Goal: Task Accomplishment & Management: Manage account settings

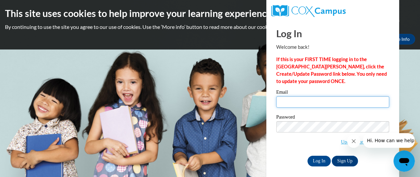
click at [291, 98] on input "Email" at bounding box center [332, 101] width 113 height 11
type input "valentina.wells@cobbk12.org"
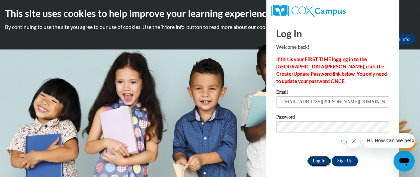
click at [322, 162] on input "Log In" at bounding box center [318, 161] width 23 height 11
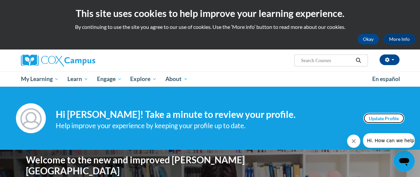
click at [387, 119] on link "Update Profile" at bounding box center [383, 118] width 41 height 11
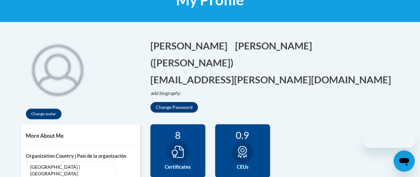
scroll to position [117, 0]
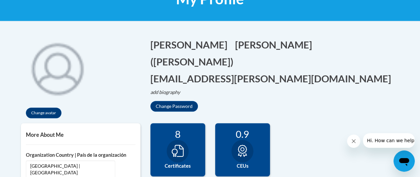
click at [192, 161] on div "8 Certificates" at bounding box center [177, 149] width 55 height 53
click at [168, 156] on div at bounding box center [178, 151] width 22 height 23
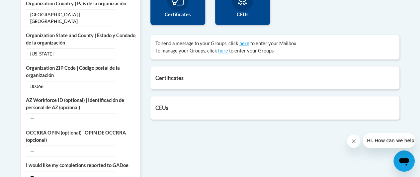
scroll to position [269, 0]
click at [359, 81] on div "Certificates List of certificates granted upon completion of activities Oral La…" at bounding box center [274, 77] width 249 height 23
click at [171, 79] on h5 "Certificates" at bounding box center [274, 77] width 239 height 6
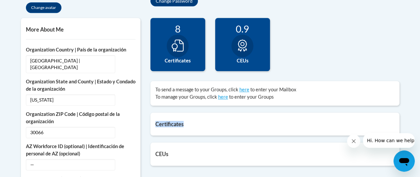
scroll to position [219, 0]
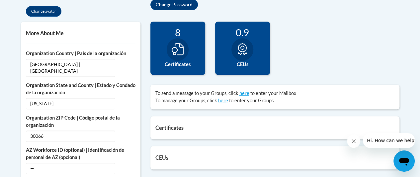
click at [178, 33] on div "8" at bounding box center [177, 33] width 45 height 12
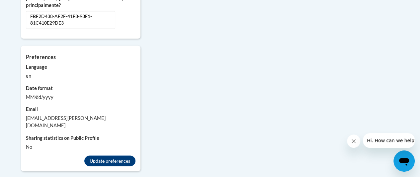
scroll to position [488, 0]
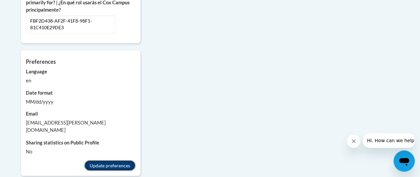
click at [116, 160] on button "Update preferences" at bounding box center [109, 165] width 51 height 11
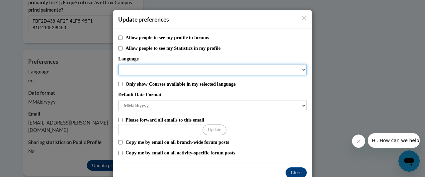
click at [219, 72] on select "Language" at bounding box center [212, 69] width 188 height 11
click at [301, 69] on select "Language" at bounding box center [212, 69] width 188 height 11
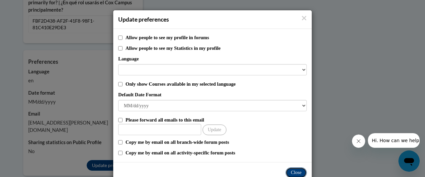
click at [292, 173] on button "Close" at bounding box center [295, 172] width 21 height 11
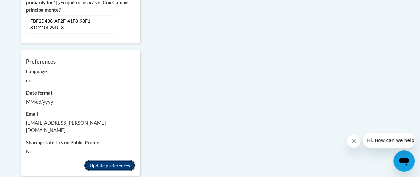
click at [103, 160] on button "Update preferences" at bounding box center [109, 165] width 51 height 11
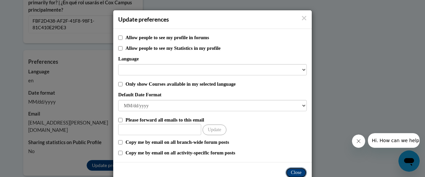
click at [297, 174] on button "Close" at bounding box center [295, 172] width 21 height 11
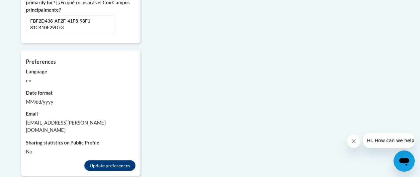
click at [349, 145] on button "Close message from company" at bounding box center [353, 140] width 13 height 13
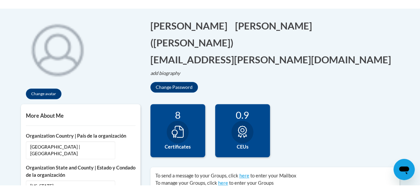
scroll to position [145, 0]
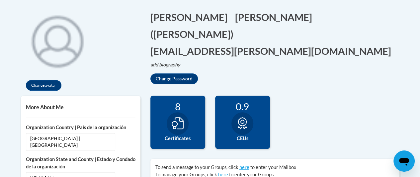
click at [242, 126] on icon at bounding box center [242, 123] width 12 height 12
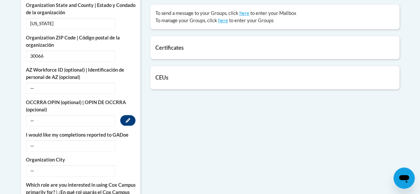
scroll to position [305, 0]
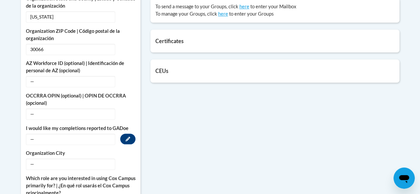
click at [39, 134] on span "—" at bounding box center [70, 139] width 89 height 11
click at [32, 134] on span "—" at bounding box center [70, 139] width 89 height 11
click at [39, 159] on span "—" at bounding box center [70, 164] width 89 height 11
click at [47, 176] on label "Which role are you interested in using Cox Campus primarily for? | ¿En qué rol …" at bounding box center [80, 186] width 109 height 22
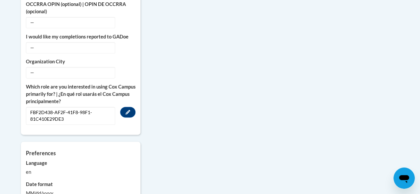
scroll to position [401, 0]
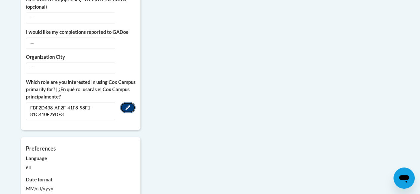
click at [126, 105] on icon "Custom profile fields" at bounding box center [127, 107] width 5 height 5
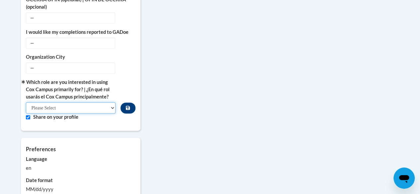
click at [112, 102] on select "Please Select College/University | Colegio/Universidad Community/Nonprofit Part…" at bounding box center [71, 107] width 90 height 11
select select "fbf2d438-af2f-41f8-98f1-81c410e29de3"
click at [26, 102] on select "Please Select College/University | Colegio/Universidad Community/Nonprofit Part…" at bounding box center [71, 107] width 90 height 11
click at [29, 113] on div "Share on your profile" at bounding box center [80, 116] width 109 height 7
click at [59, 156] on div "Language en" at bounding box center [80, 164] width 109 height 16
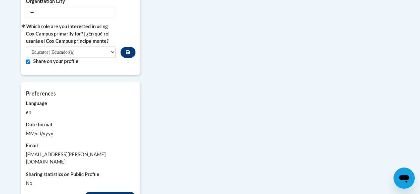
scroll to position [463, 0]
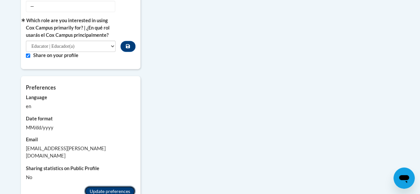
click at [112, 176] on button "Update preferences" at bounding box center [109, 191] width 51 height 11
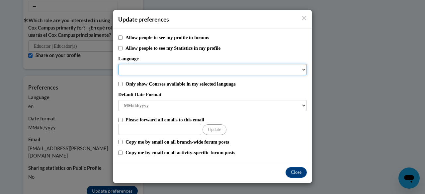
click at [144, 67] on select "Language" at bounding box center [212, 69] width 188 height 11
click at [305, 68] on select "Language" at bounding box center [212, 69] width 188 height 11
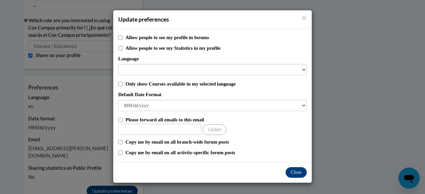
click at [202, 111] on div "Allow people to see my profile in forums Allow people to see my Statistics in m…" at bounding box center [212, 95] width 198 height 133
click at [155, 130] on input "Other Email" at bounding box center [159, 129] width 83 height 11
click at [296, 170] on button "Close" at bounding box center [295, 172] width 21 height 11
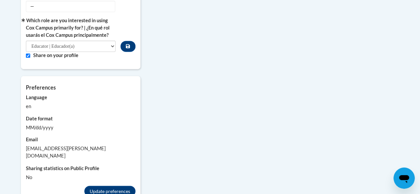
click at [131, 41] on button "Custom profile fields" at bounding box center [127, 46] width 15 height 11
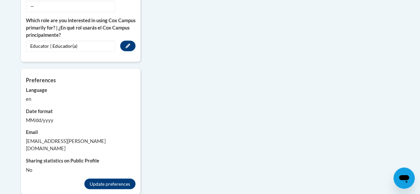
click at [117, 40] on div "Educator | Educador(a) Edit" at bounding box center [80, 45] width 109 height 11
click at [127, 43] on icon "Custom profile fields" at bounding box center [127, 45] width 5 height 5
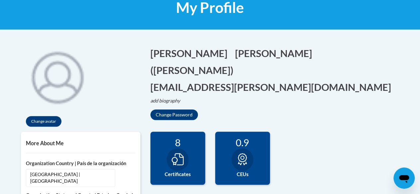
scroll to position [105, 0]
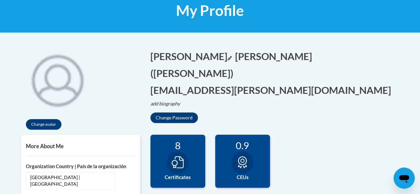
click at [227, 60] on icon "Edit first name" at bounding box center [229, 58] width 4 height 4
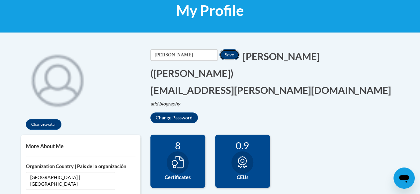
click at [238, 49] on button "Save" at bounding box center [229, 54] width 20 height 11
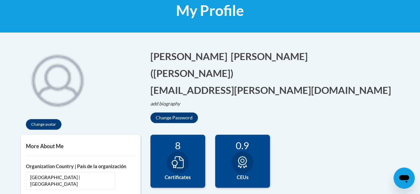
click at [253, 13] on h1 "My Profile" at bounding box center [210, 11] width 378 height 18
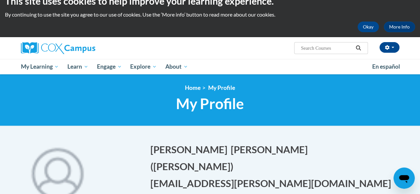
scroll to position [0, 0]
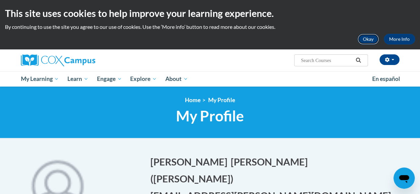
click at [366, 37] on button "Okay" at bounding box center [367, 39] width 21 height 11
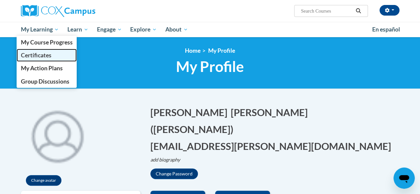
click at [41, 55] on span "Certificates" at bounding box center [36, 55] width 31 height 7
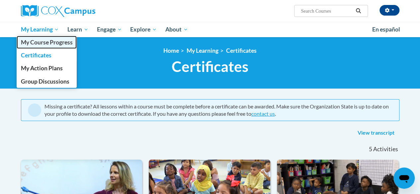
click at [45, 42] on span "My Course Progress" at bounding box center [47, 42] width 52 height 7
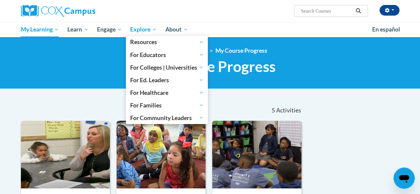
click at [145, 29] on span "Explore" at bounding box center [143, 30] width 27 height 8
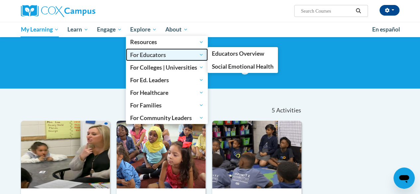
click at [149, 55] on span "For Educators" at bounding box center [166, 55] width 73 height 8
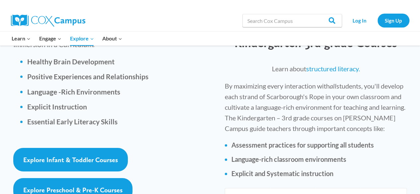
scroll to position [1010, 0]
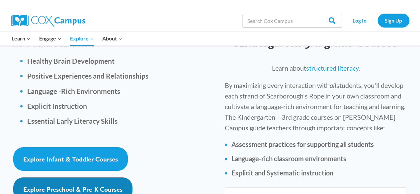
click at [104, 177] on link "Explore Preschool & Pre-K Courses" at bounding box center [72, 189] width 119 height 24
click at [100, 177] on link "Explore Preschool & Pre-K Courses" at bounding box center [72, 189] width 119 height 24
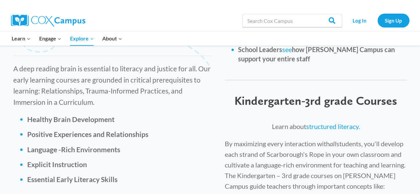
scroll to position [955, 0]
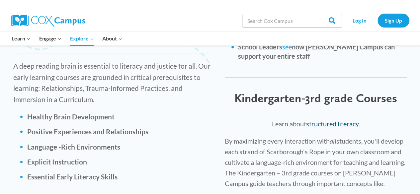
click at [347, 120] on link "structured literacy." at bounding box center [333, 124] width 54 height 8
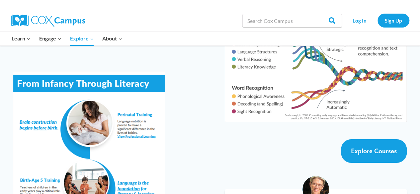
scroll to position [1184, 0]
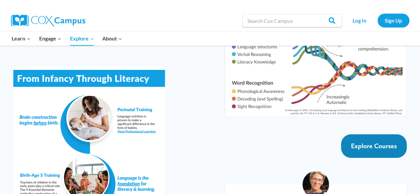
click at [374, 136] on link "Explore Courses" at bounding box center [374, 146] width 66 height 24
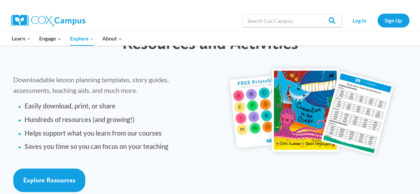
scroll to position [1534, 0]
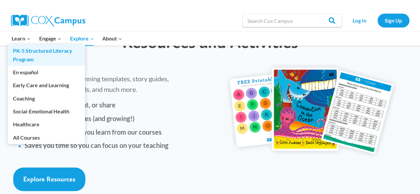
click at [23, 51] on link "PK-5 Structured Literacy Program" at bounding box center [46, 54] width 77 height 21
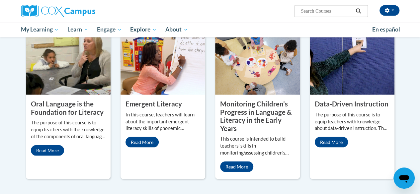
scroll to position [561, 0]
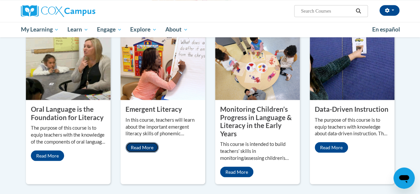
click at [144, 142] on link "Read More" at bounding box center [141, 147] width 33 height 11
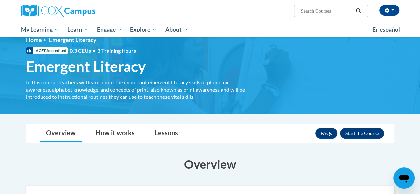
scroll to position [8, 0]
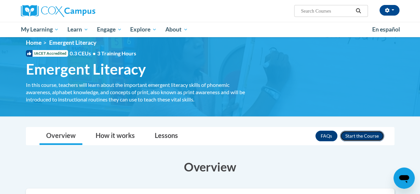
click at [359, 138] on button "Enroll" at bounding box center [362, 136] width 44 height 11
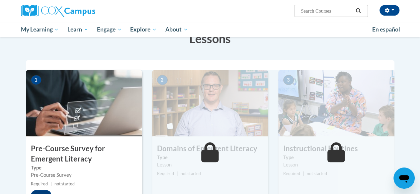
scroll to position [113, 0]
